Goal: Check status

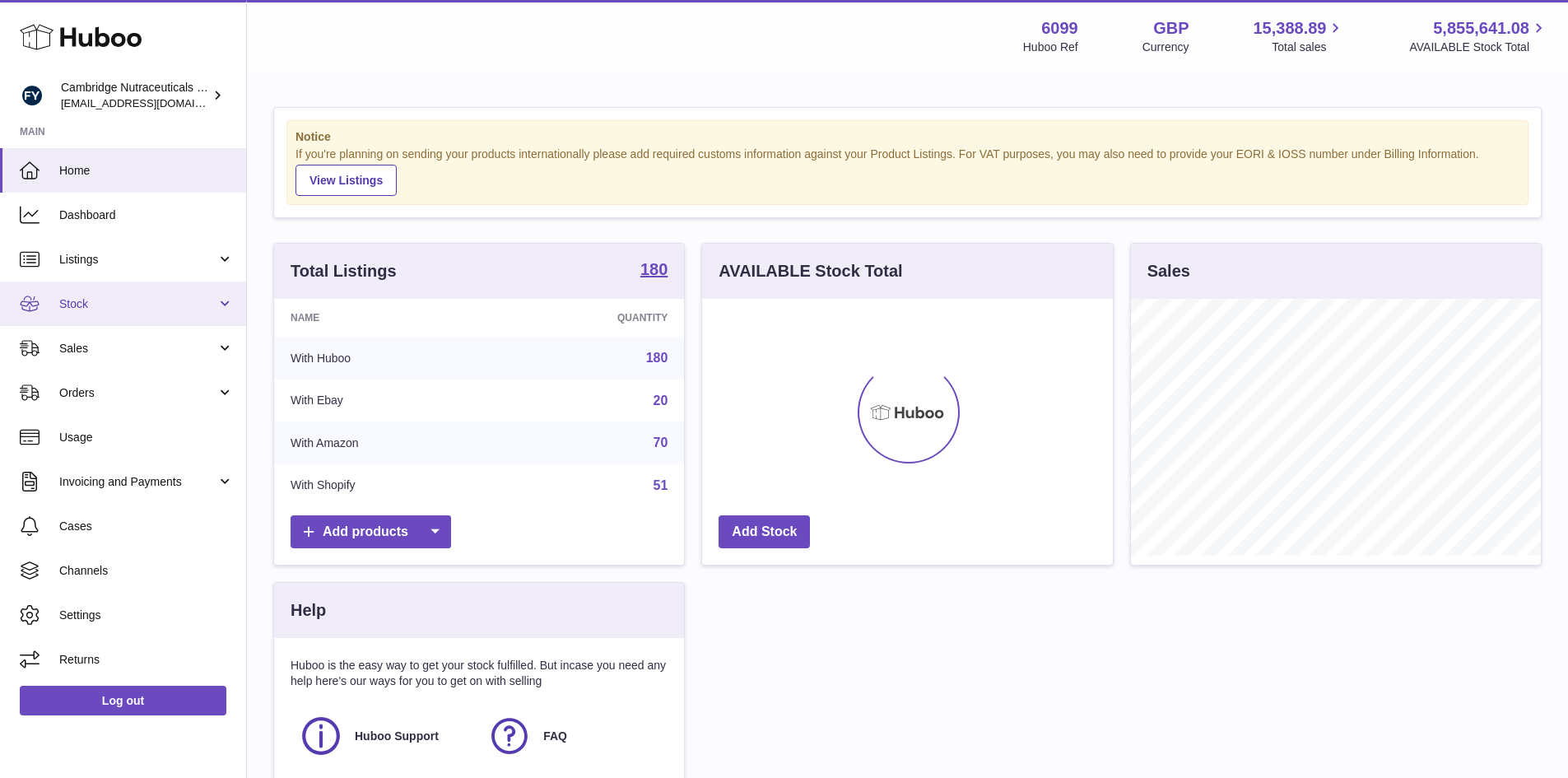
scroll to position [257, 411]
click at [113, 303] on span "Stock" at bounding box center [138, 304] width 157 height 16
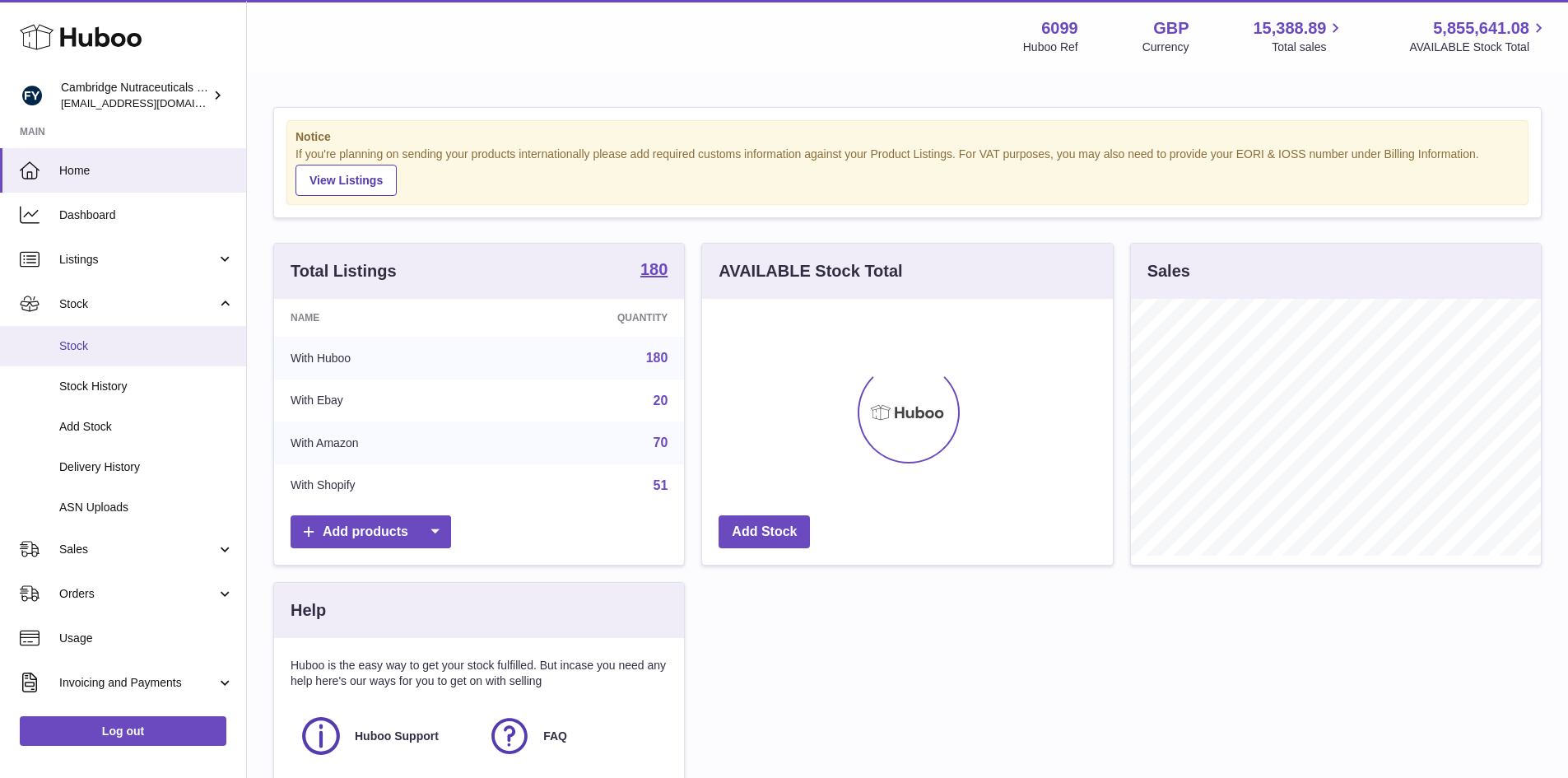
click at [107, 356] on link "Stock" at bounding box center [122, 346] width 246 height 41
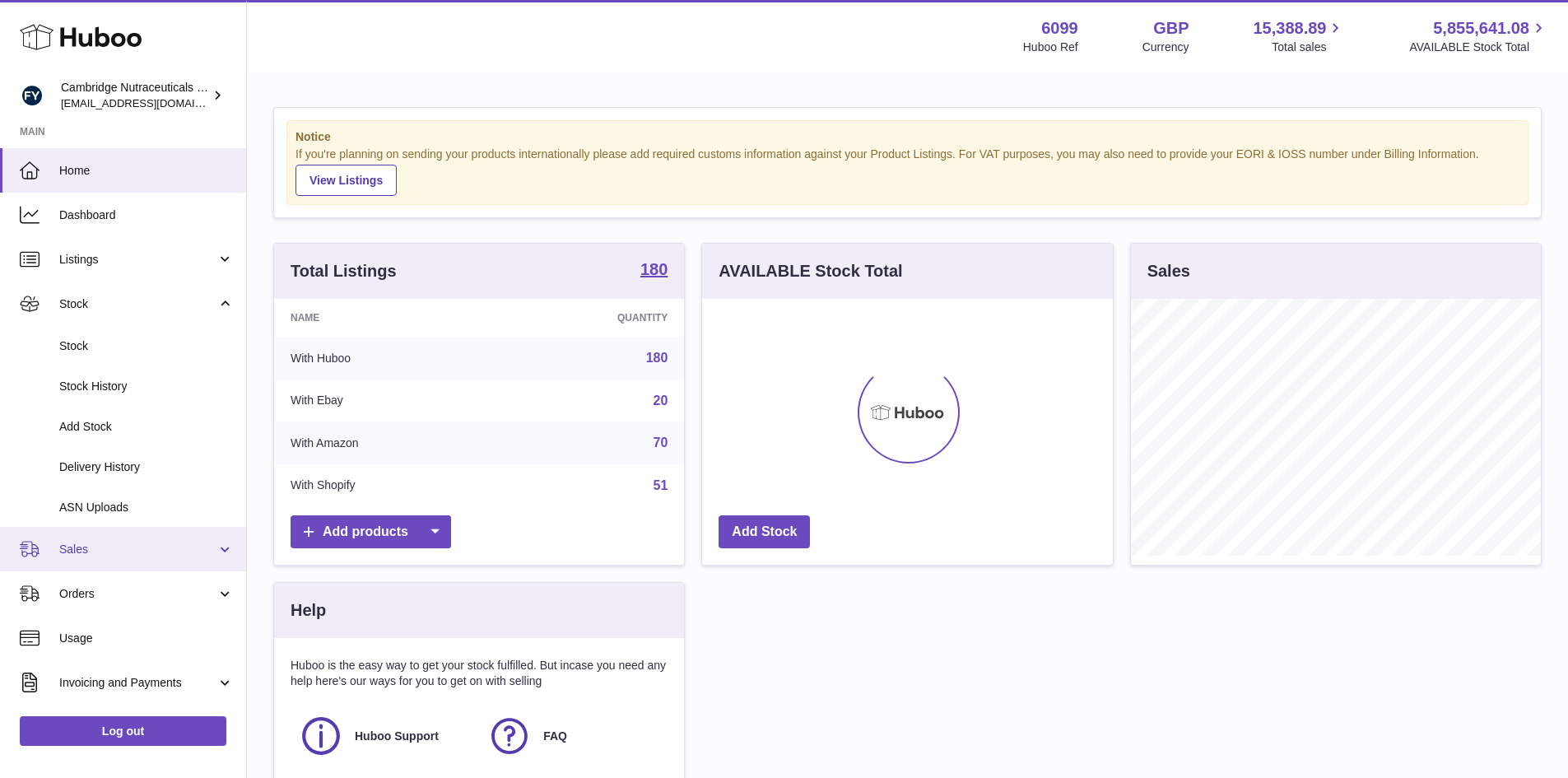
click at [114, 562] on link "Sales" at bounding box center [122, 549] width 246 height 45
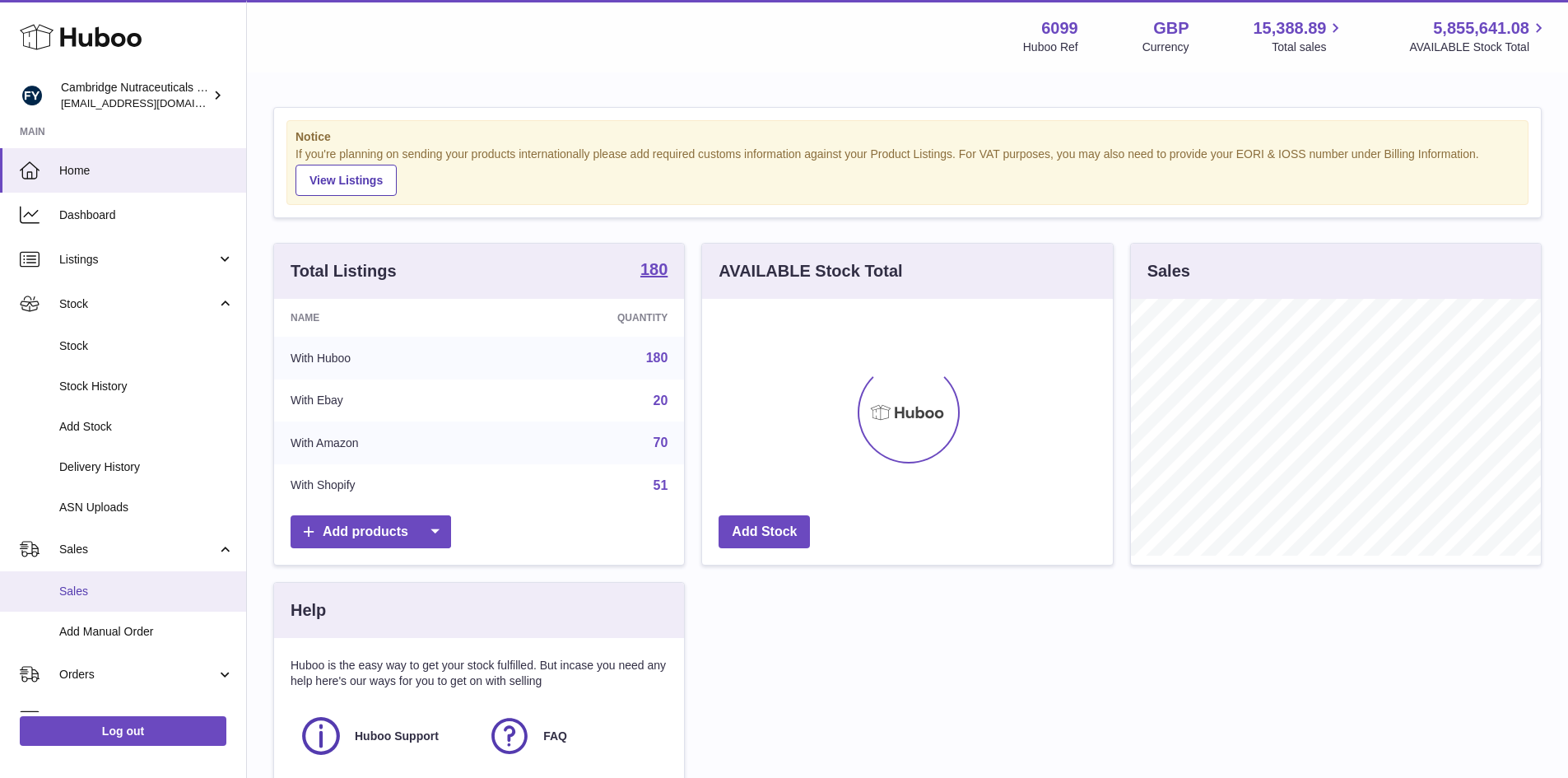
click at [114, 578] on link "Sales" at bounding box center [122, 591] width 246 height 41
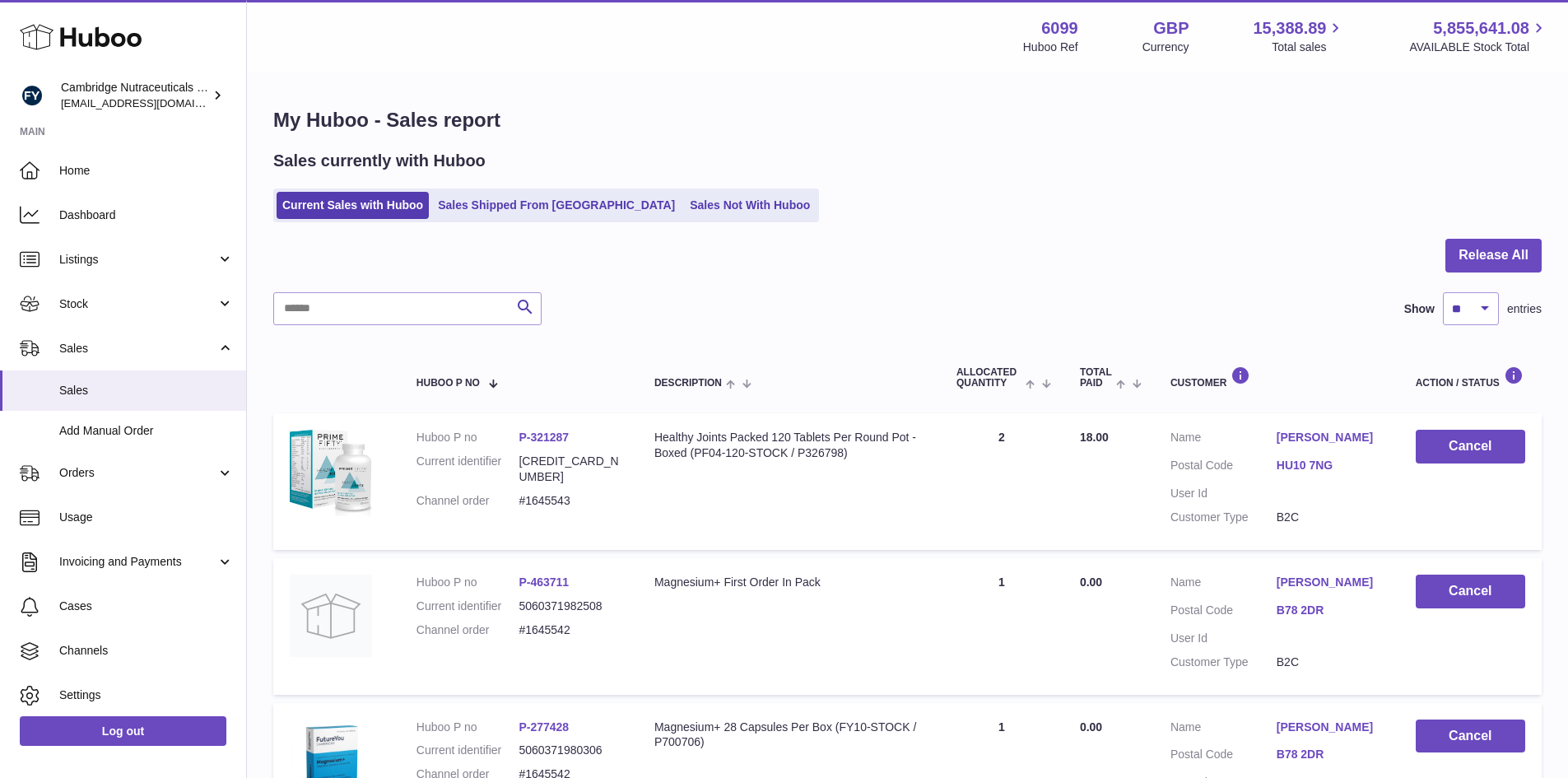
click at [666, 186] on div "Sales currently with Huboo Current Sales with Huboo Sales Shipped From Huboo Sa…" at bounding box center [907, 186] width 1269 height 73
click at [684, 201] on link "Sales Not With Huboo" at bounding box center [750, 205] width 132 height 27
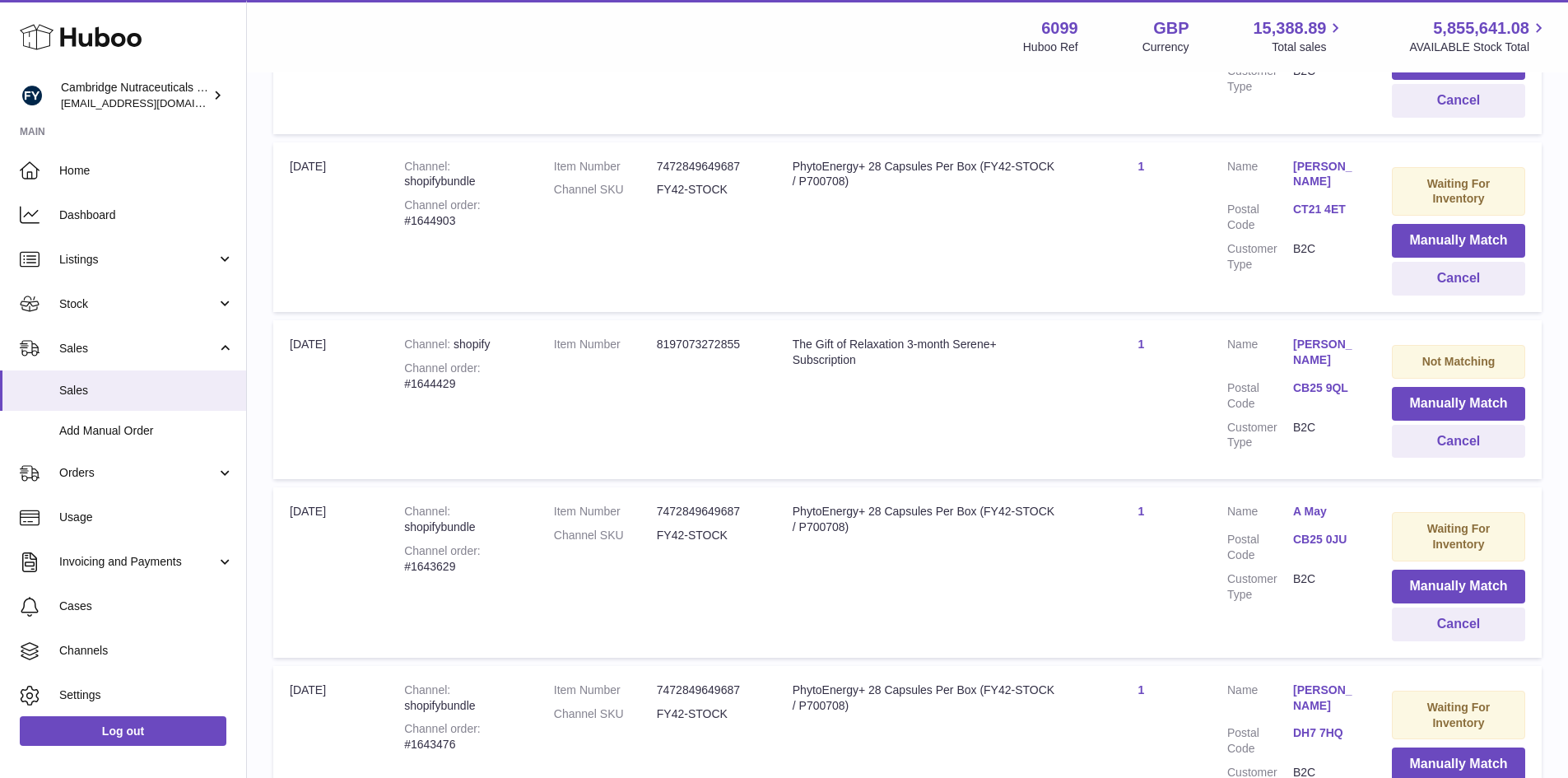
scroll to position [741, 0]
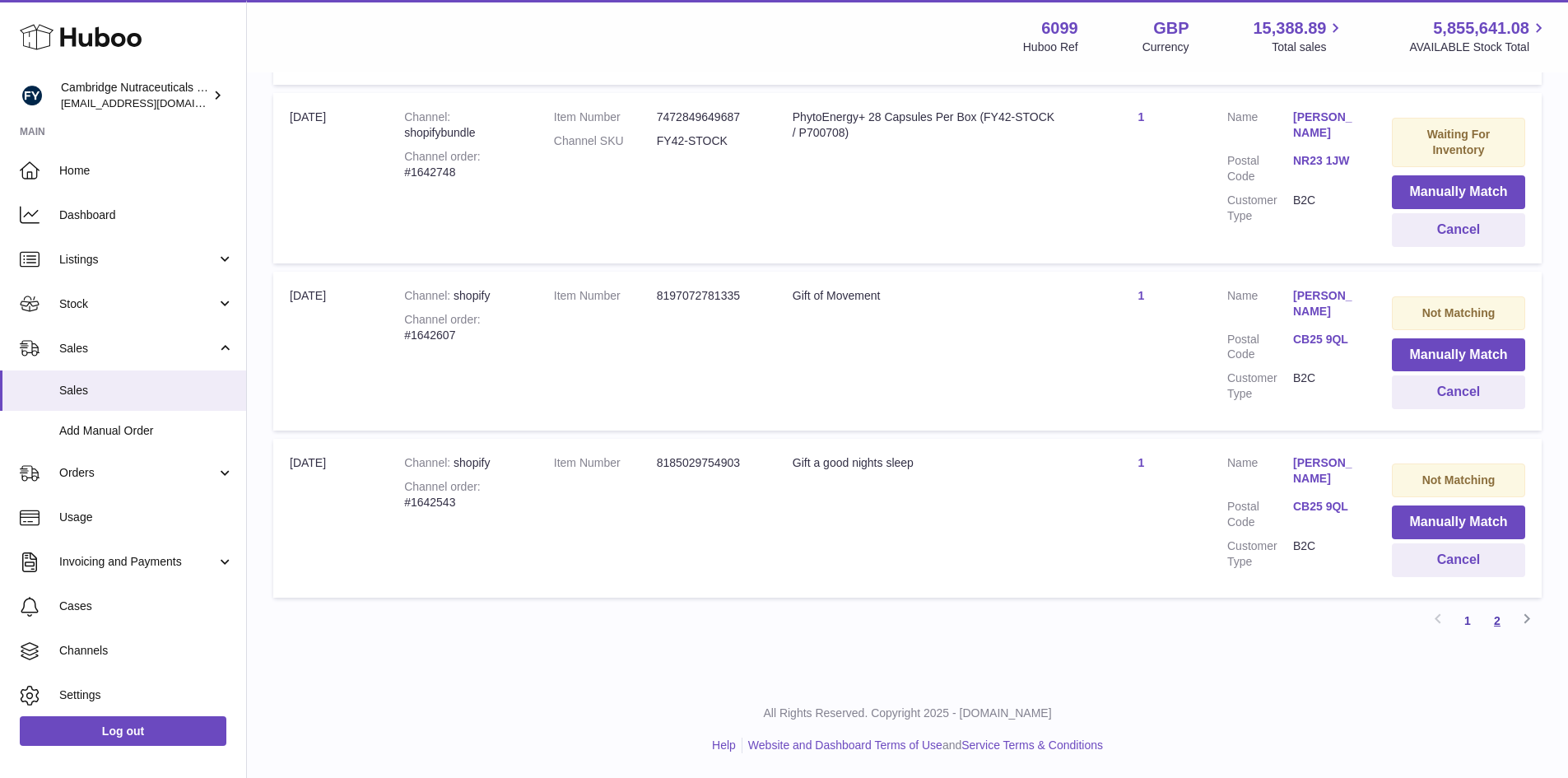
click at [1506, 616] on link "2" at bounding box center [1497, 620] width 30 height 30
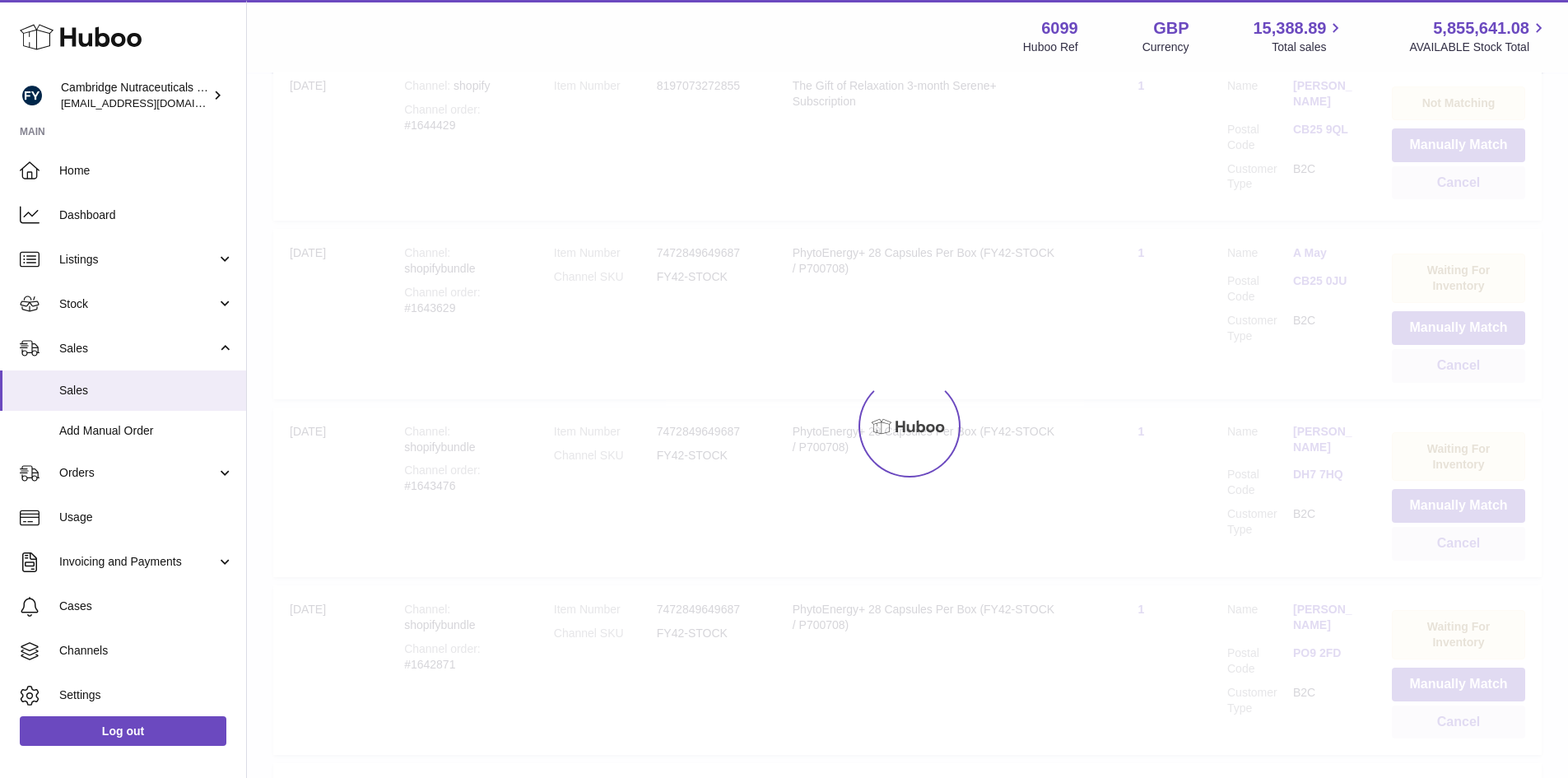
scroll to position [1, 0]
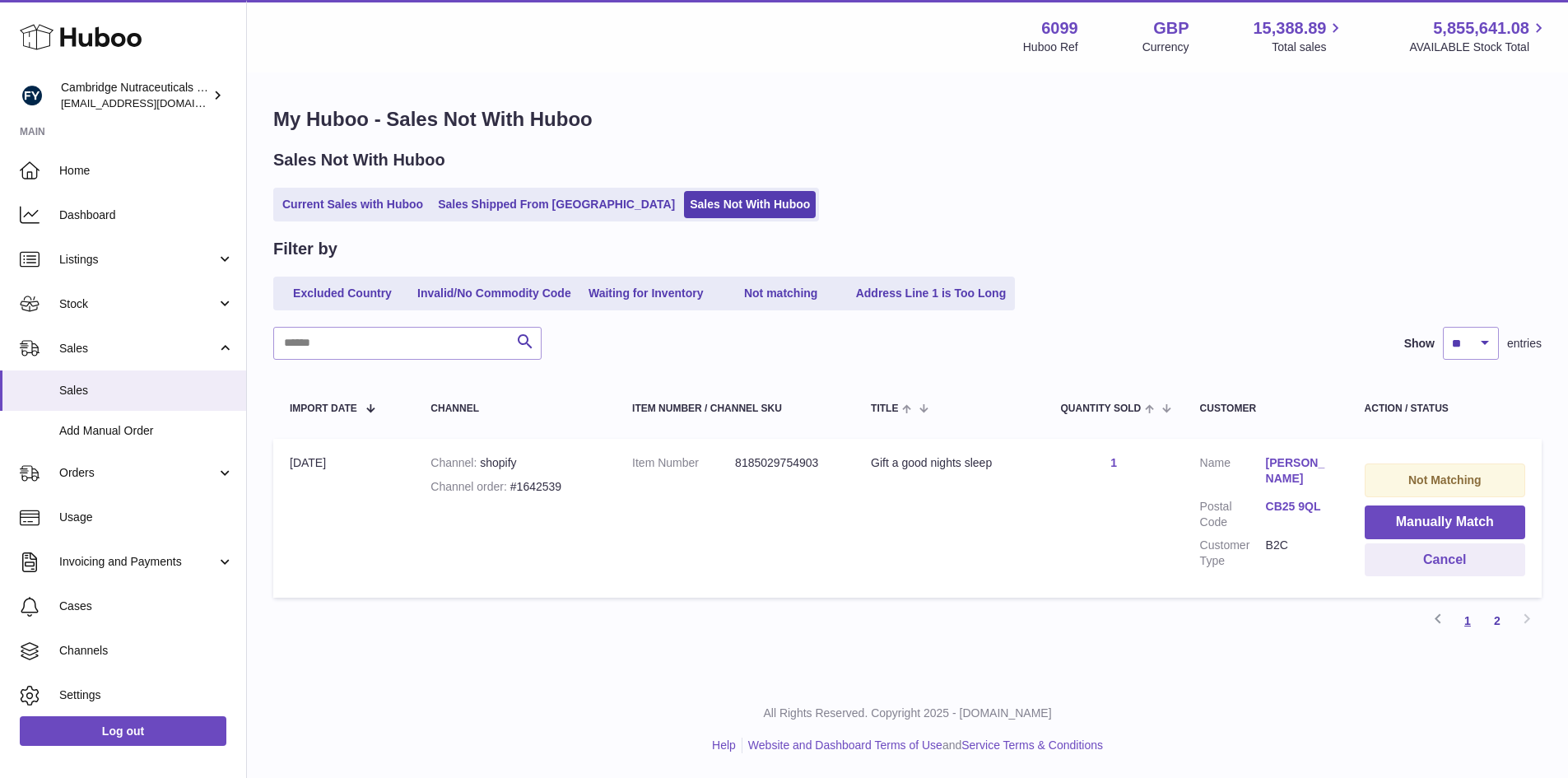
click at [1470, 616] on link "1" at bounding box center [1467, 620] width 30 height 30
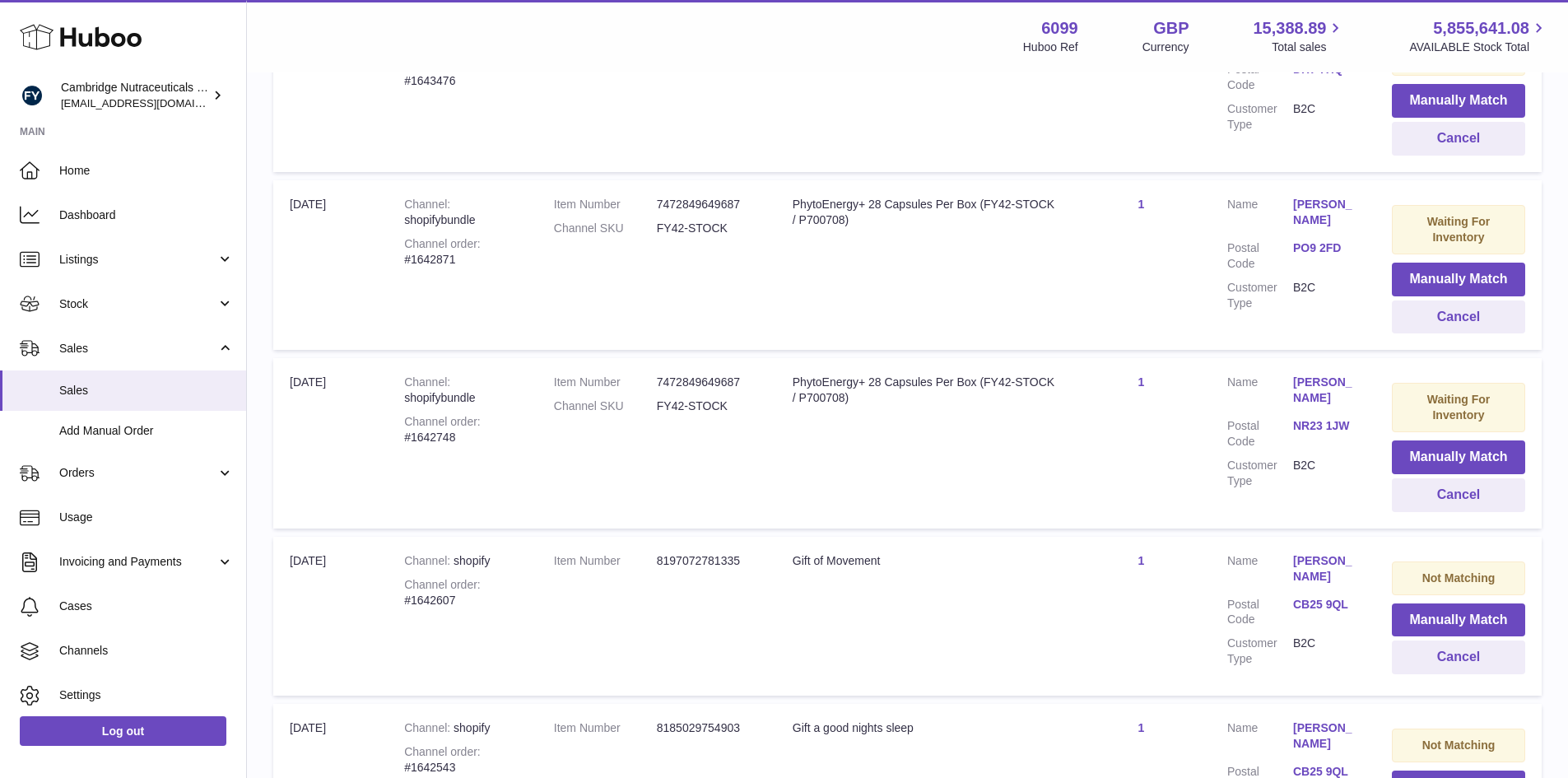
scroll to position [906, 0]
